Goal: Contribute content: Contribute content

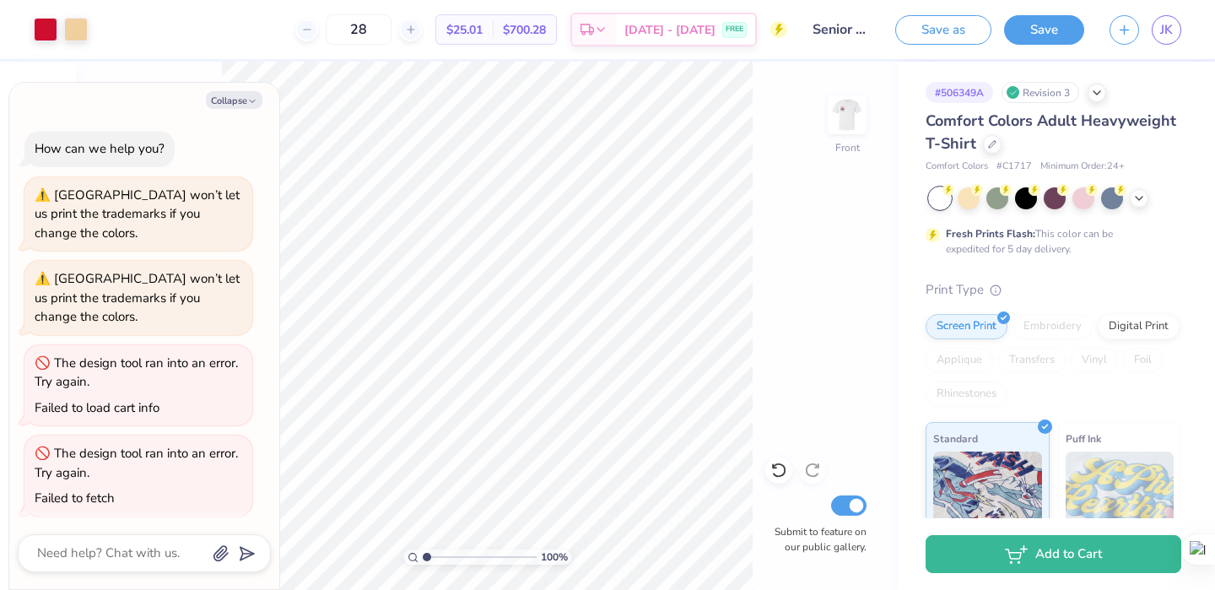
scroll to position [276, 0]
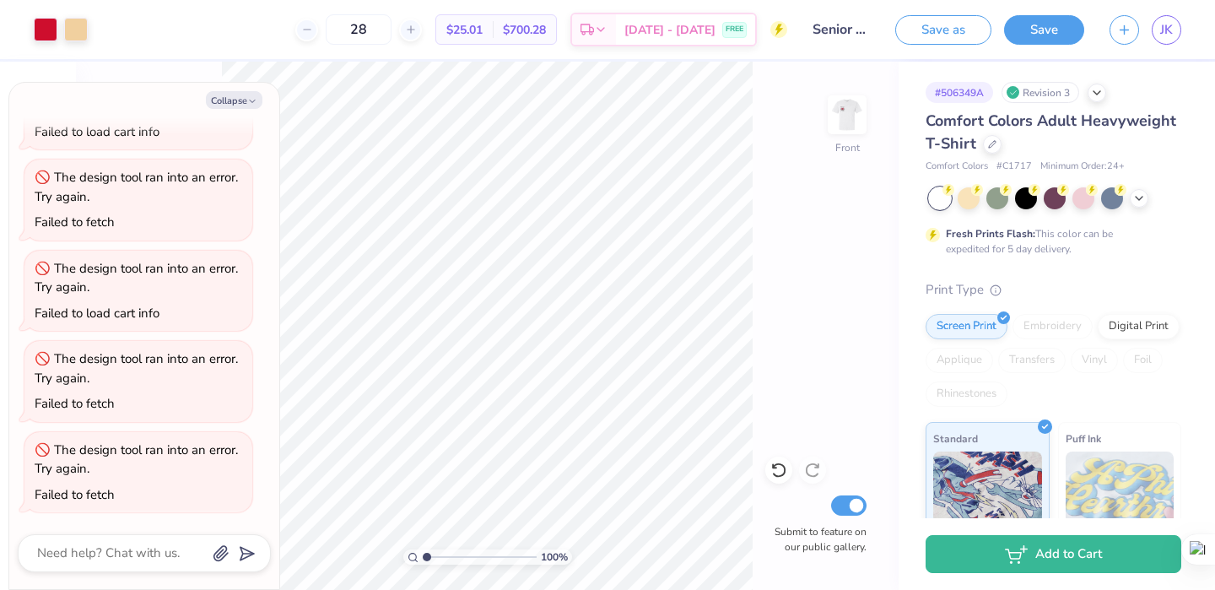
click at [812, 412] on div "100 % Front Submit to feature on our public gallery." at bounding box center [487, 326] width 823 height 528
click at [935, 28] on button "Save as" at bounding box center [943, 28] width 96 height 30
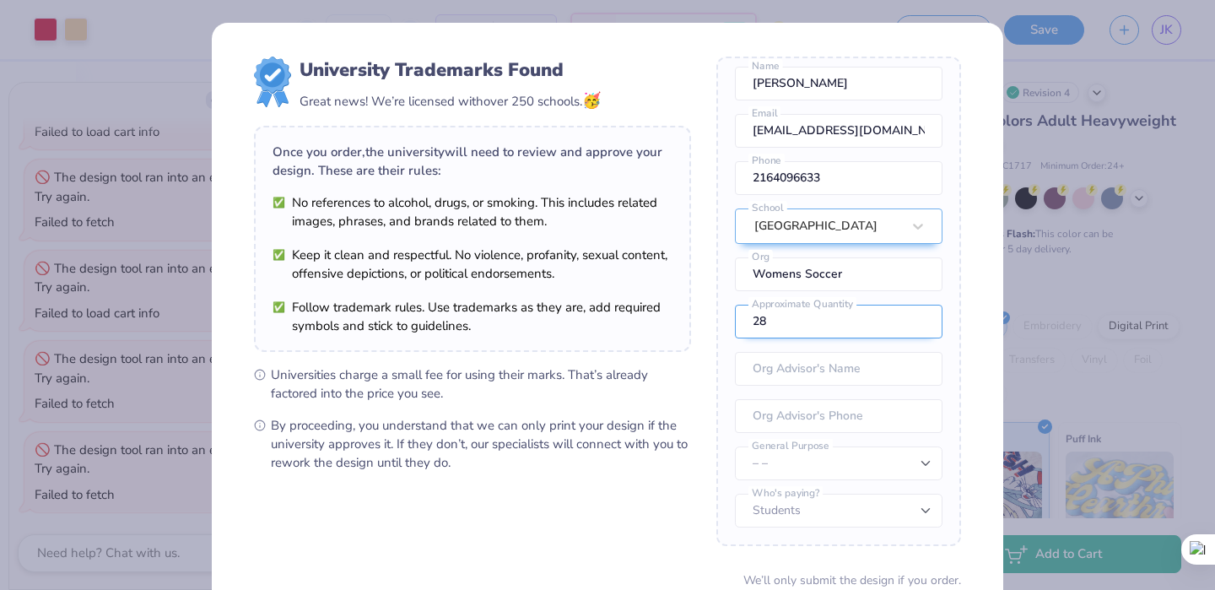
scroll to position [144, 0]
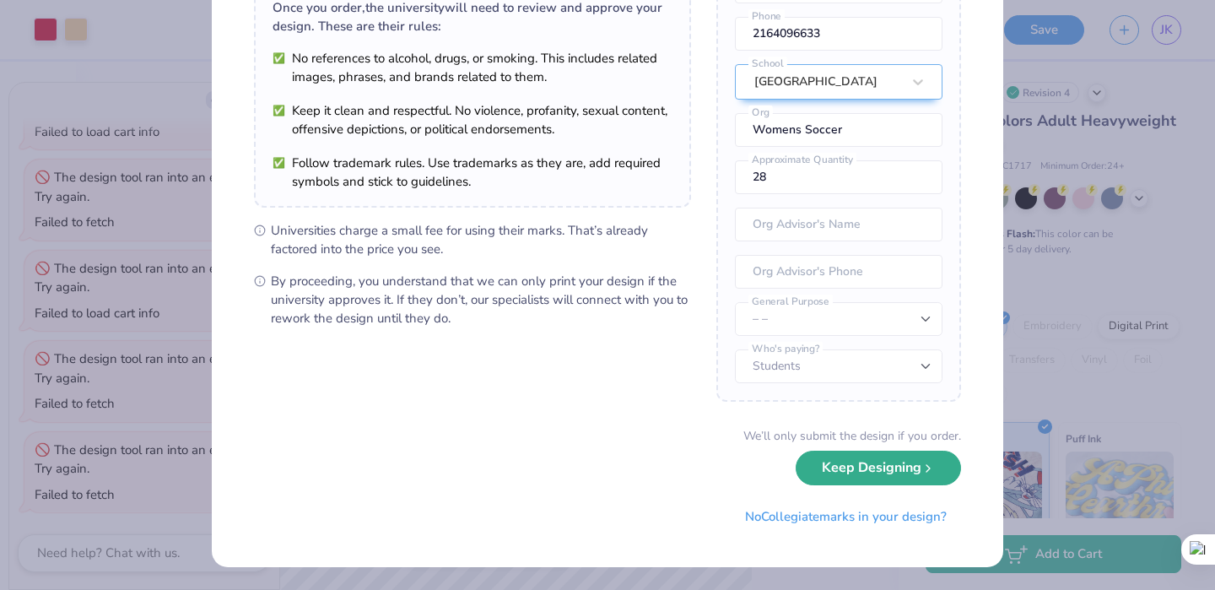
click at [869, 477] on button "Keep Designing" at bounding box center [878, 468] width 165 height 35
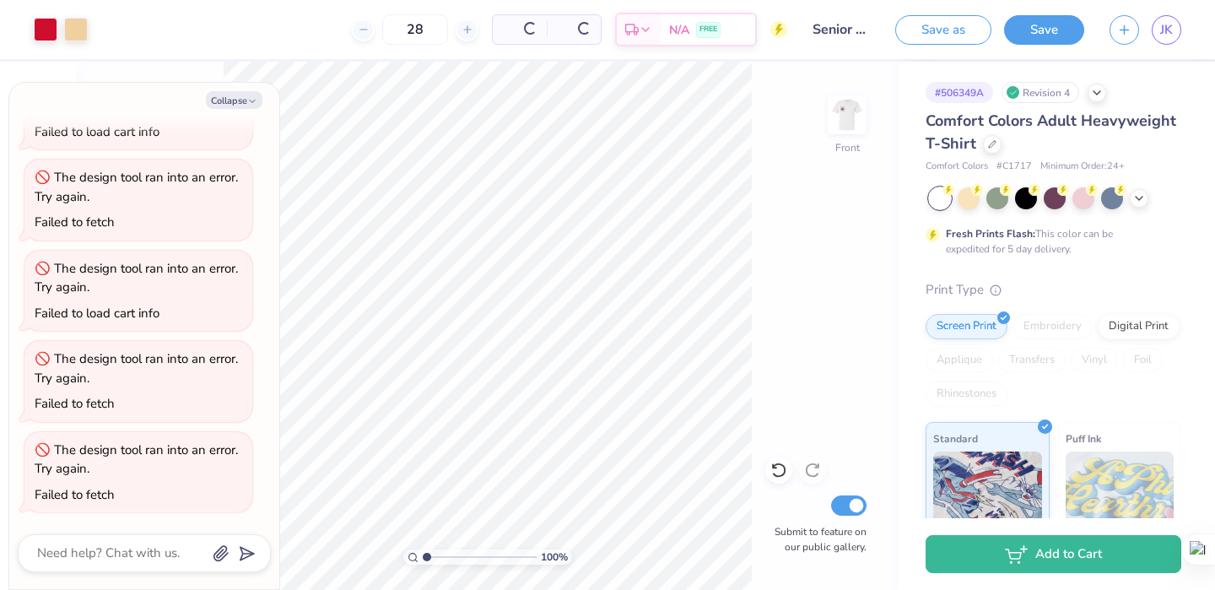
scroll to position [0, 0]
click at [733, 30] on span "FREE" at bounding box center [735, 32] width 18 height 12
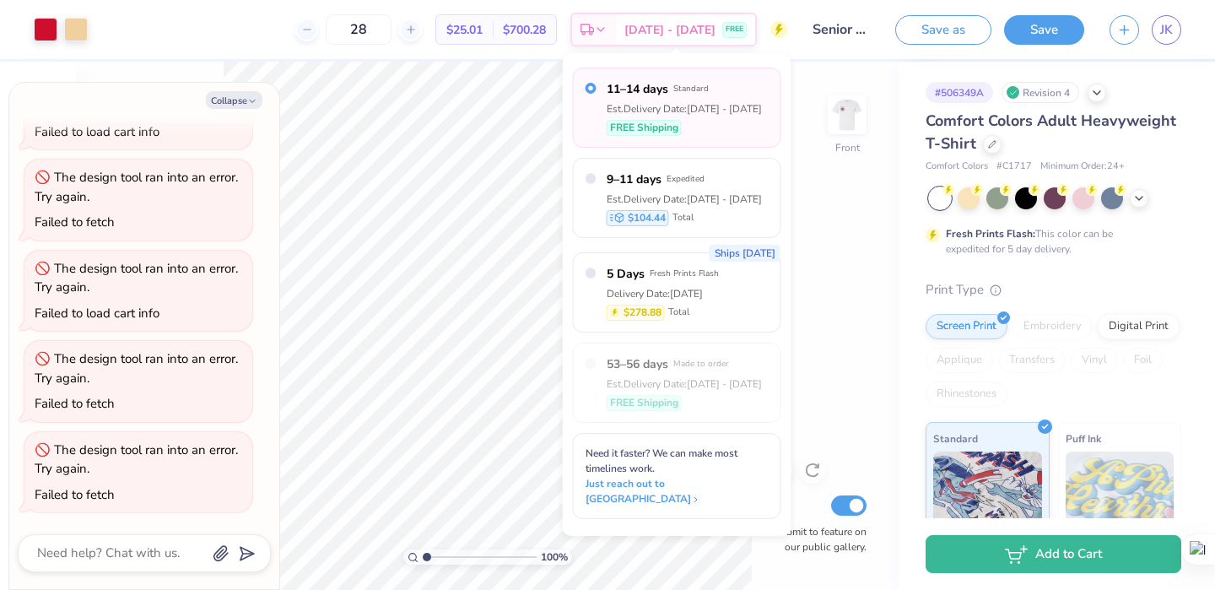
click at [830, 32] on input "Senior Night 2" at bounding box center [841, 30] width 83 height 34
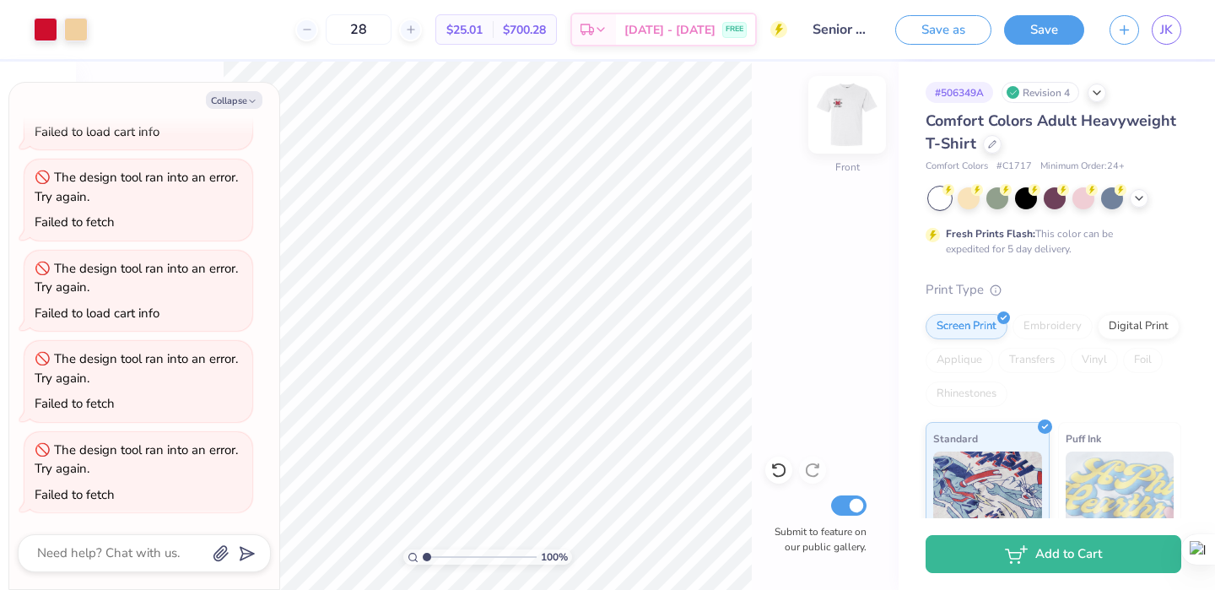
click at [837, 133] on img at bounding box center [848, 115] width 68 height 68
click at [837, 132] on img at bounding box center [847, 115] width 34 height 34
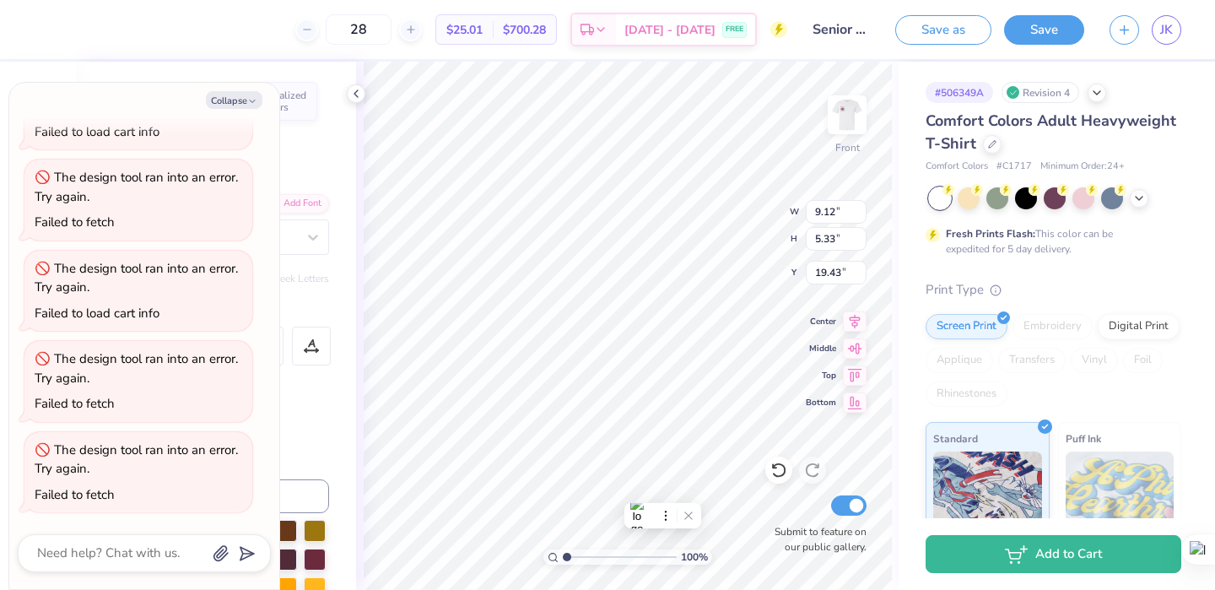
scroll to position [8, 4]
type textarea "x"
type textarea "#00 [PERSON_NAME] #3 [PERSON_NAME] #6 [PERSON_NAME] #7 [PERSON_NAME] #18 [PERSO…"
type textarea "x"
type textarea "#00 [PERSON_NAME] #3 [PERSON_NAME] #6 [PERSON_NAME] #7 [PERSON_NAME] #18 [PERSO…"
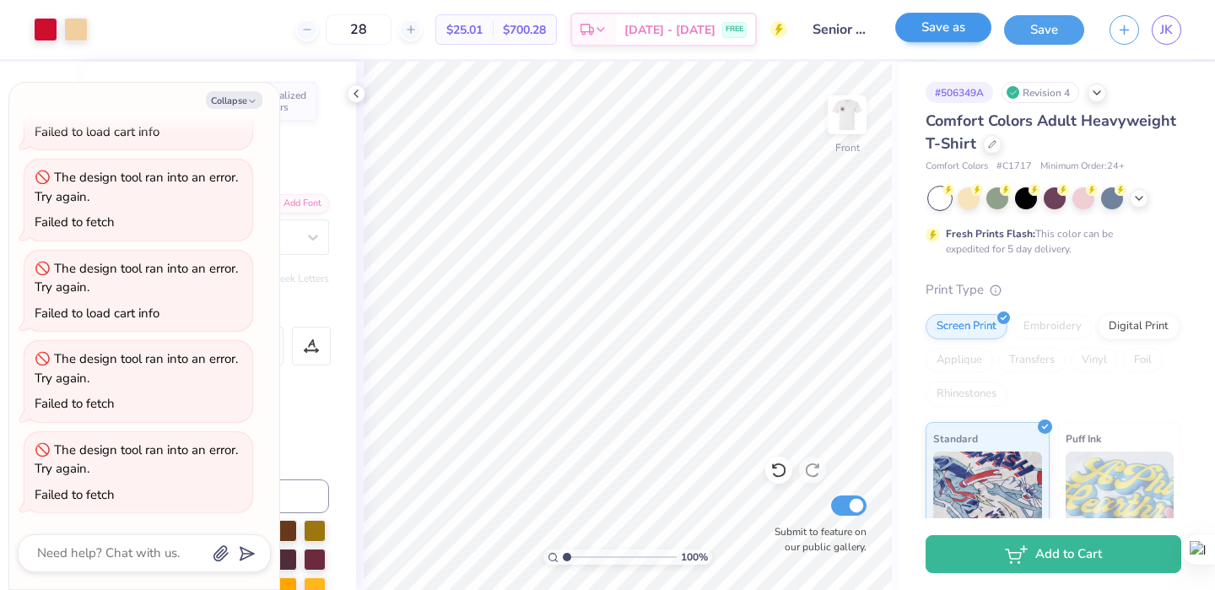
type textarea "x"
